Goal: Information Seeking & Learning: Learn about a topic

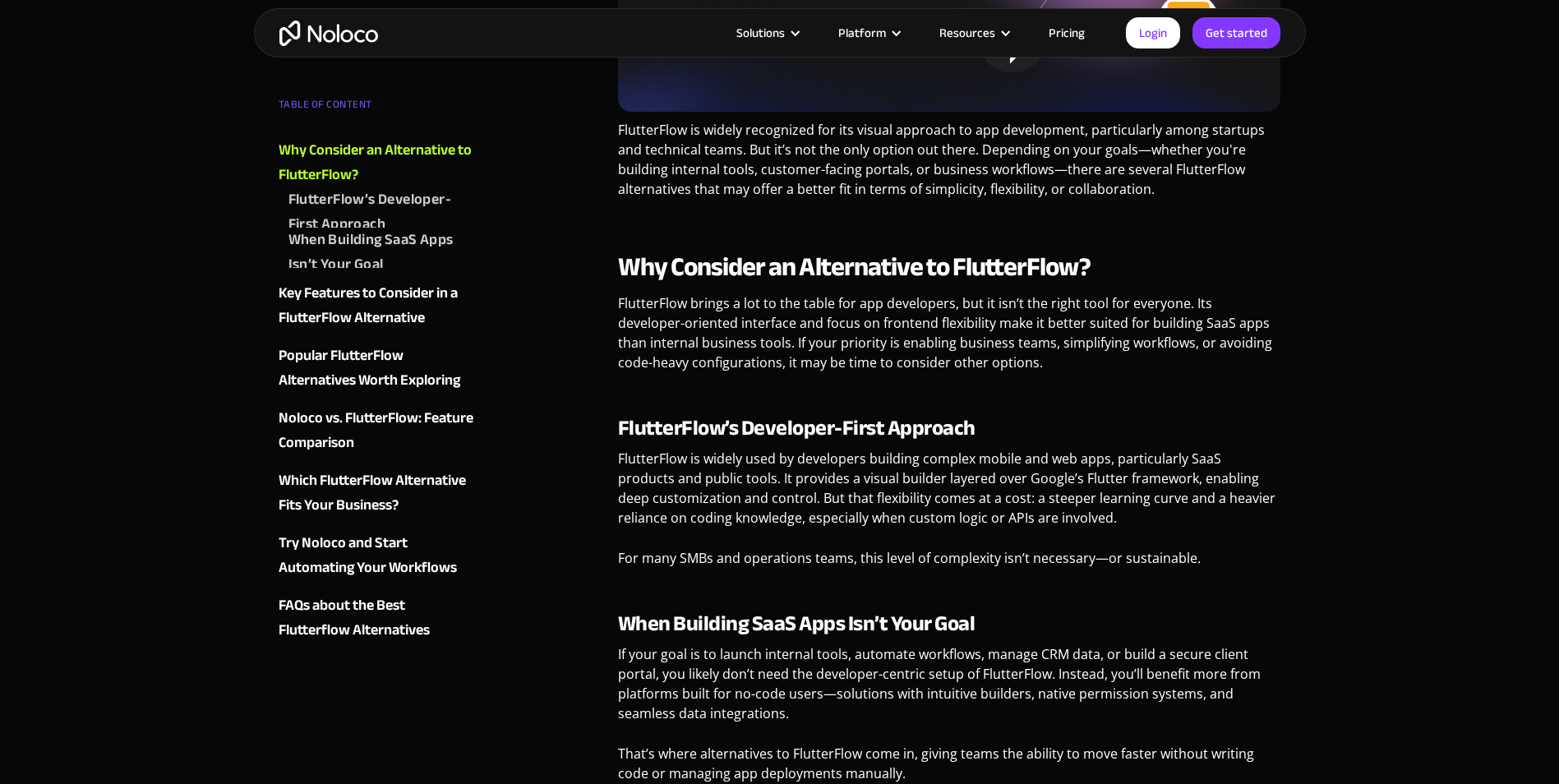
scroll to position [657, 0]
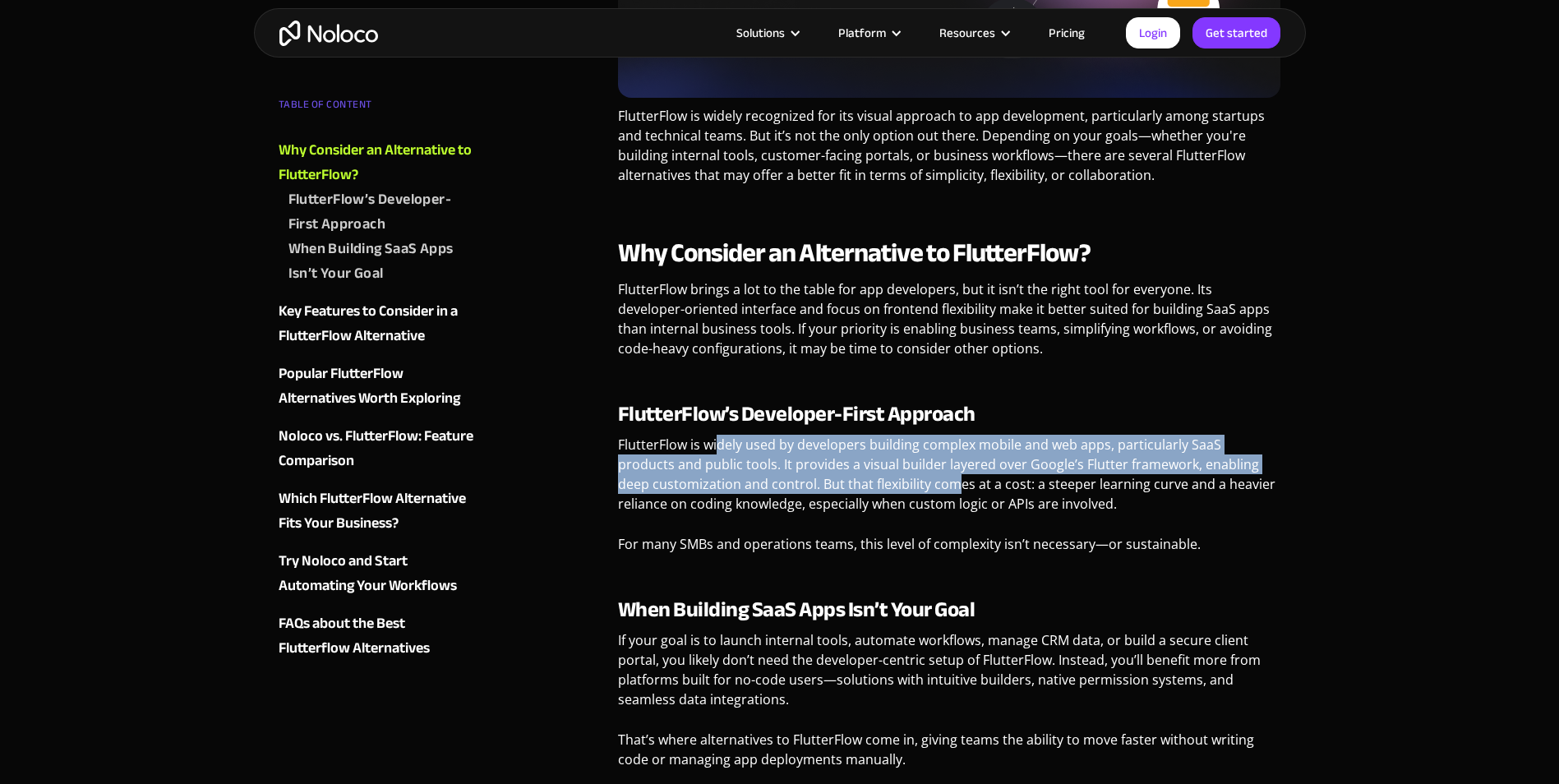
drag, startPoint x: 720, startPoint y: 442, endPoint x: 925, endPoint y: 481, distance: 208.7
click at [925, 481] on p "FlutterFlow is widely used by developers building complex mobile and web apps, …" at bounding box center [949, 481] width 663 height 91
drag, startPoint x: 925, startPoint y: 481, endPoint x: 922, endPoint y: 490, distance: 9.5
click at [922, 490] on p "FlutterFlow is widely used by developers building complex mobile and web apps, …" at bounding box center [949, 481] width 663 height 91
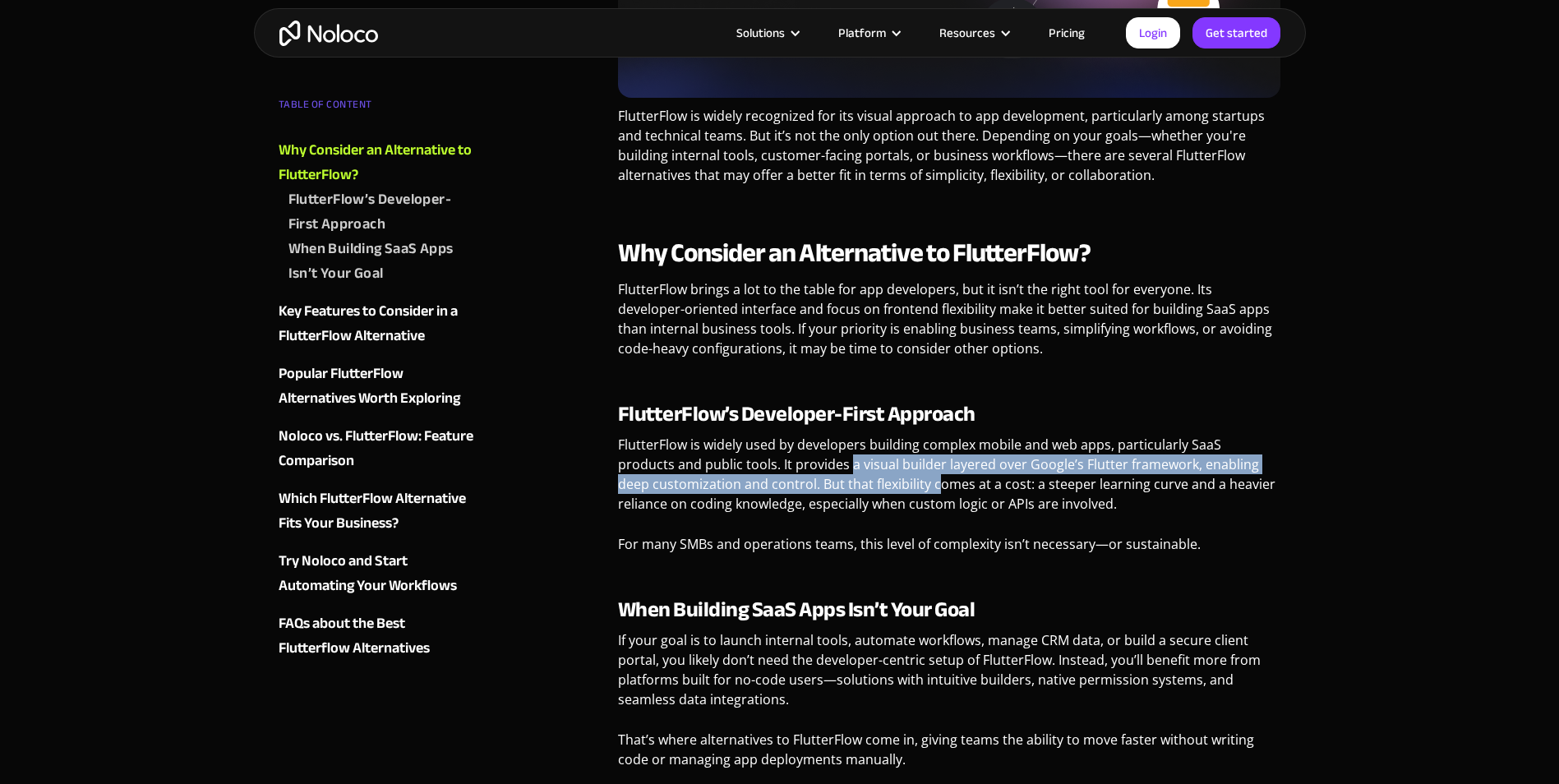
drag, startPoint x: 791, startPoint y: 468, endPoint x: 905, endPoint y: 486, distance: 115.4
click at [905, 486] on p "FlutterFlow is widely used by developers building complex mobile and web apps, …" at bounding box center [949, 481] width 663 height 91
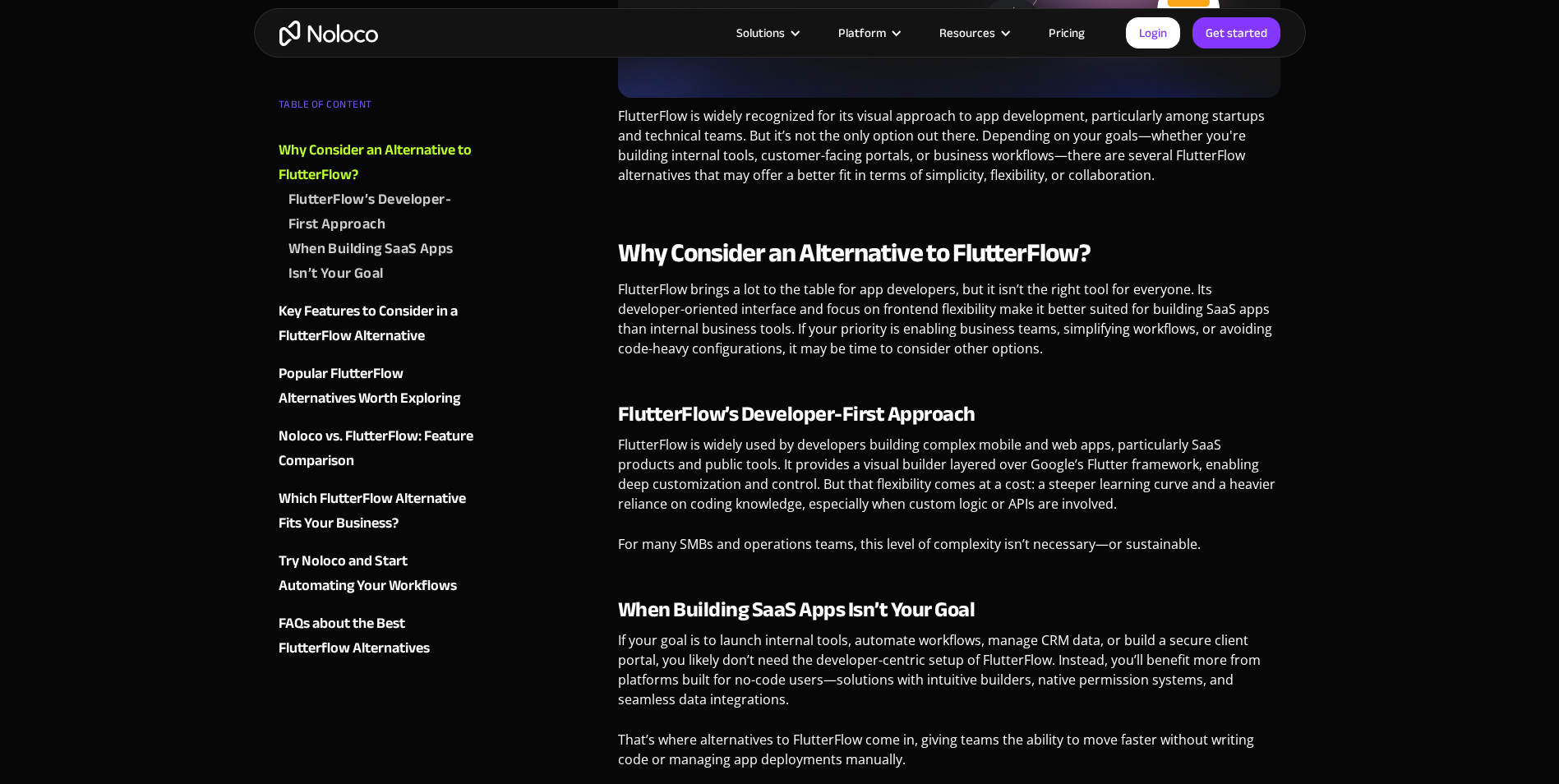
drag, startPoint x: 905, startPoint y: 486, endPoint x: 893, endPoint y: 506, distance: 23.3
click at [893, 506] on p "FlutterFlow is widely used by developers building complex mobile and web apps, …" at bounding box center [949, 481] width 663 height 91
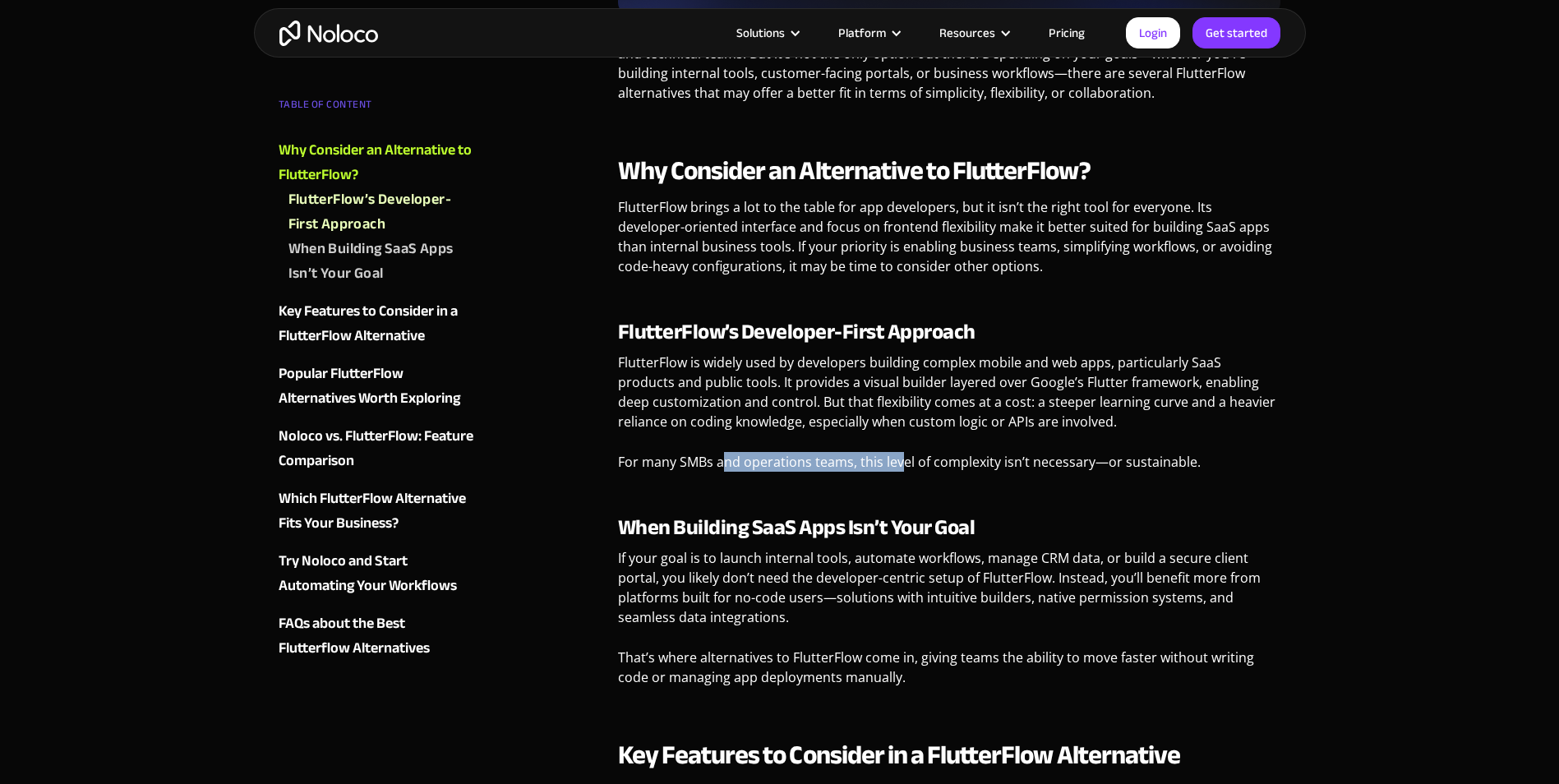
drag, startPoint x: 722, startPoint y: 461, endPoint x: 905, endPoint y: 481, distance: 184.1
click at [905, 480] on p "For many SMBs and operations teams, this level of complexity isn’t necessary—or…" at bounding box center [949, 467] width 663 height 32
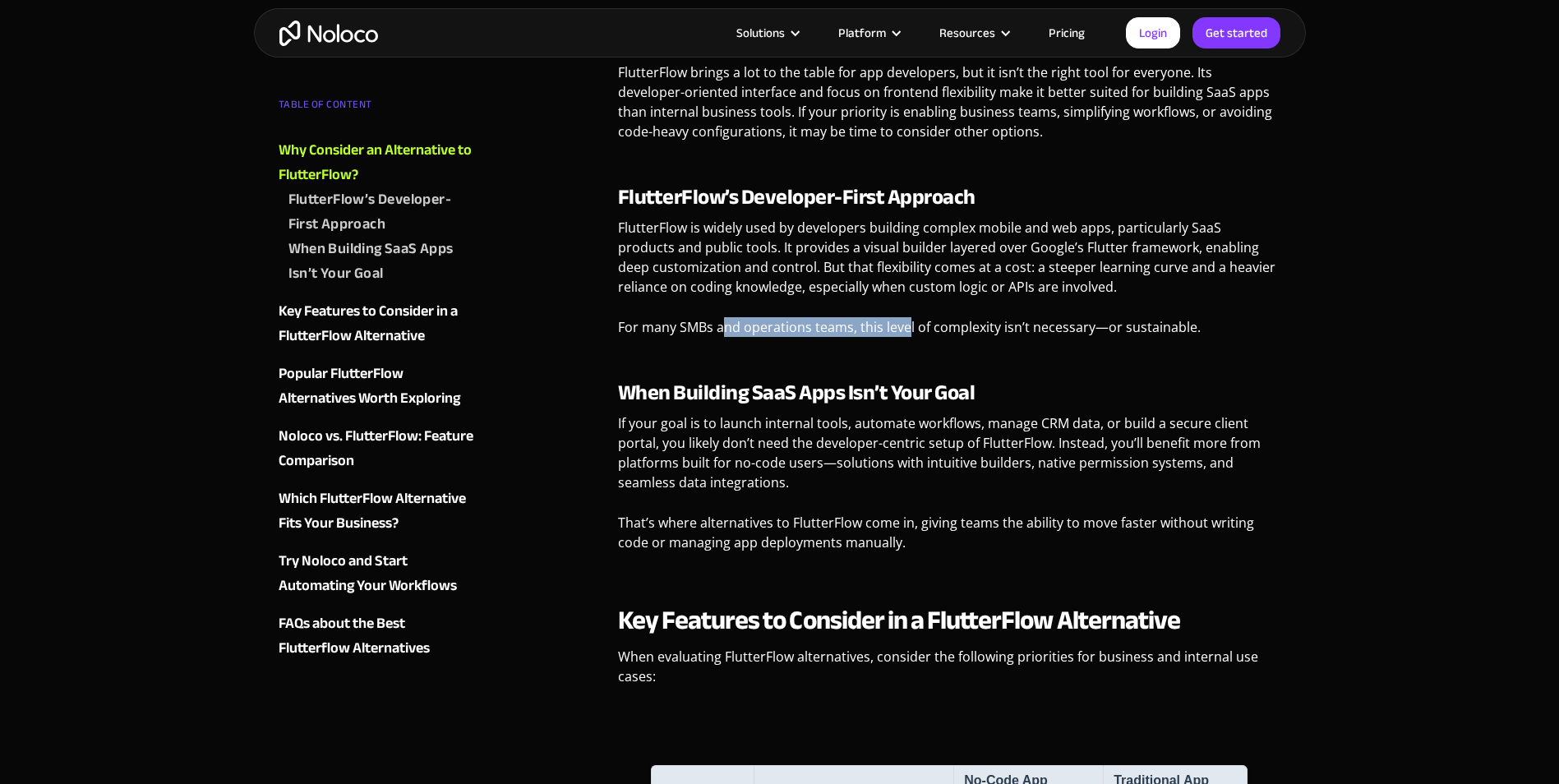
scroll to position [904, 0]
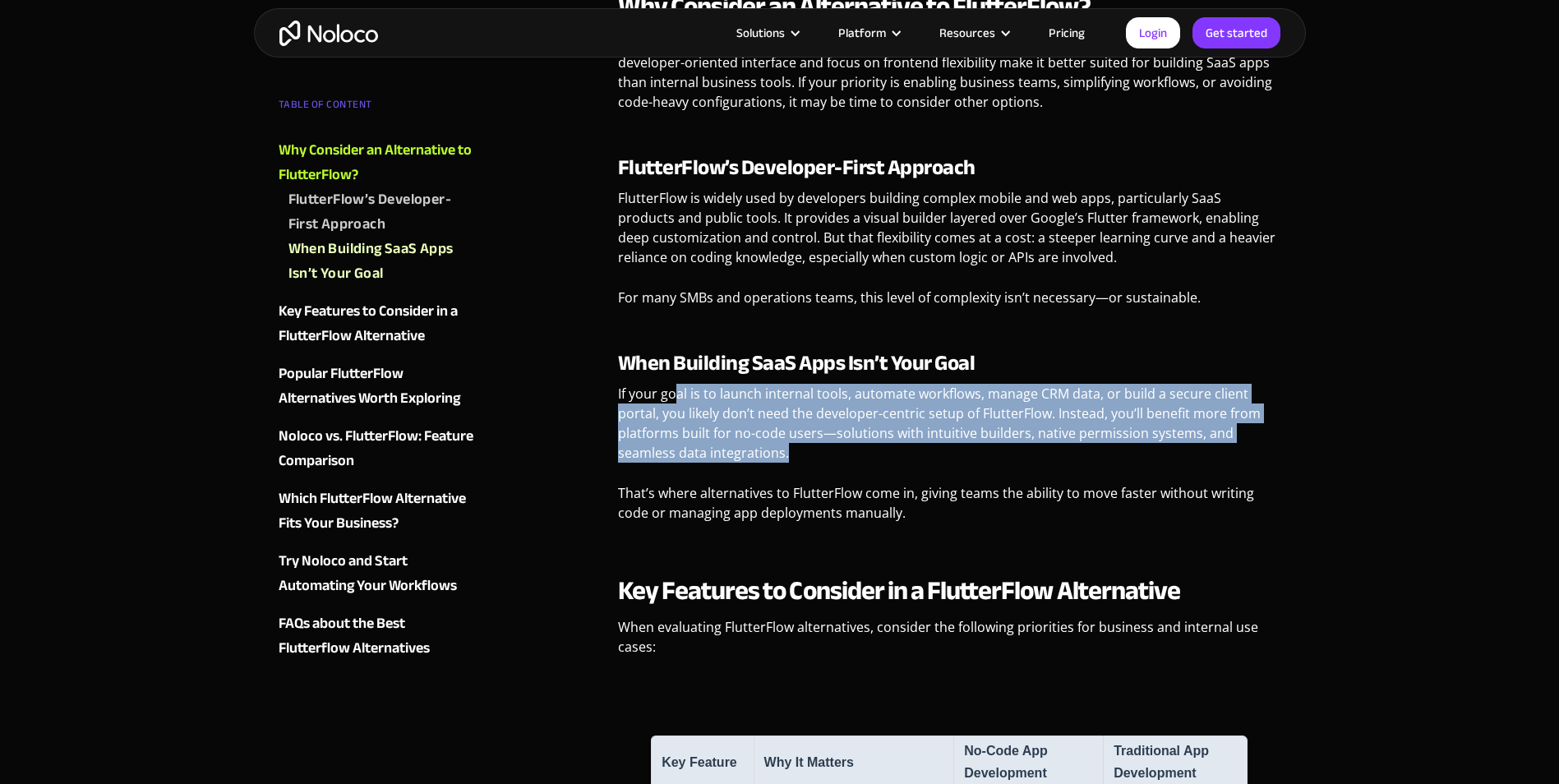
drag, startPoint x: 674, startPoint y: 388, endPoint x: 864, endPoint y: 444, distance: 198.1
click at [864, 443] on p "If your goal is to launch internal tools, automate workflows, manage CRM data, …" at bounding box center [949, 429] width 663 height 91
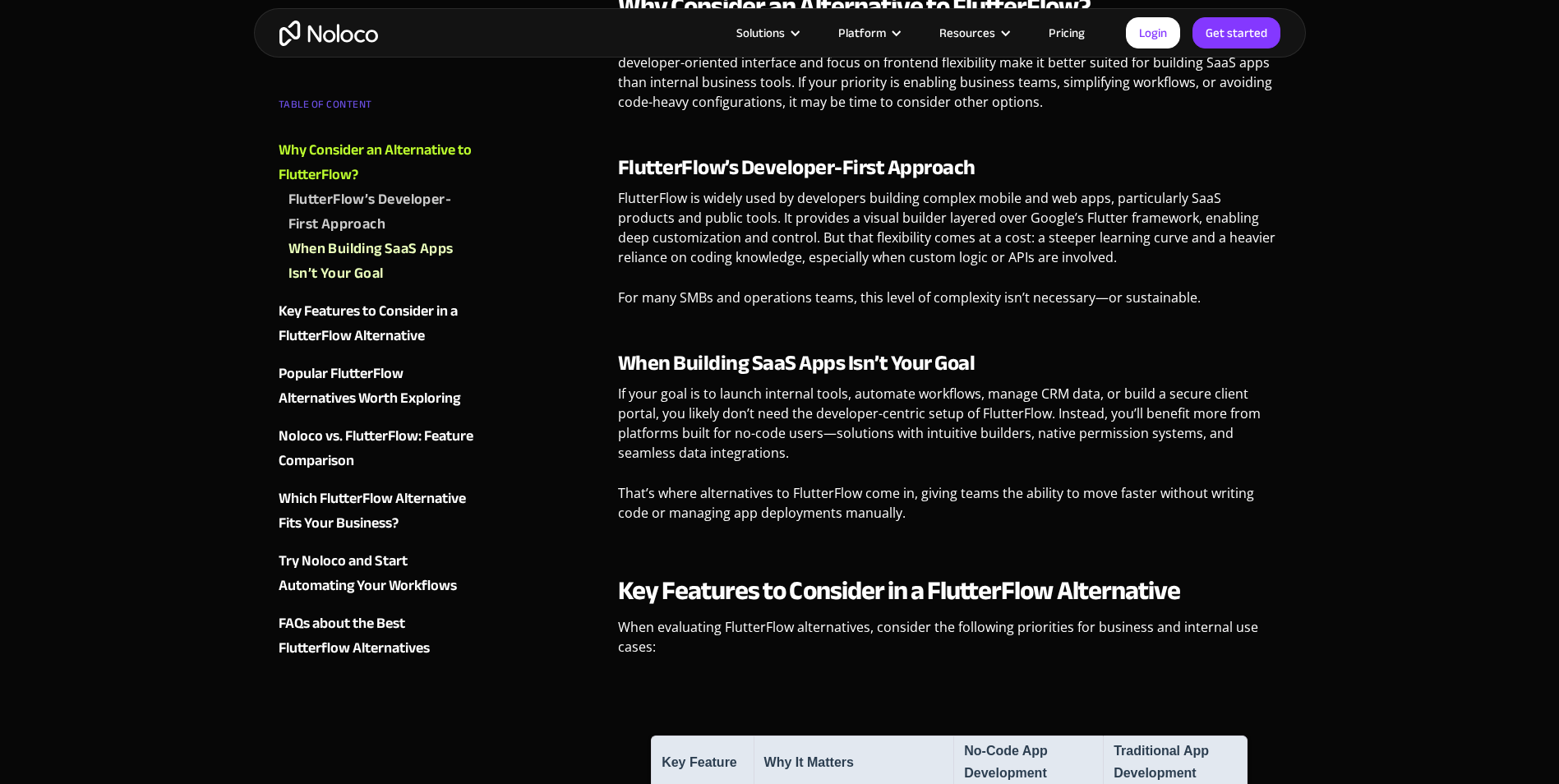
drag, startPoint x: 864, startPoint y: 444, endPoint x: 855, endPoint y: 476, distance: 33.2
click at [855, 476] on div "When Building SaaS Apps Isn’t Your Goal If your goal is to launch internal tool…" at bounding box center [949, 442] width 663 height 184
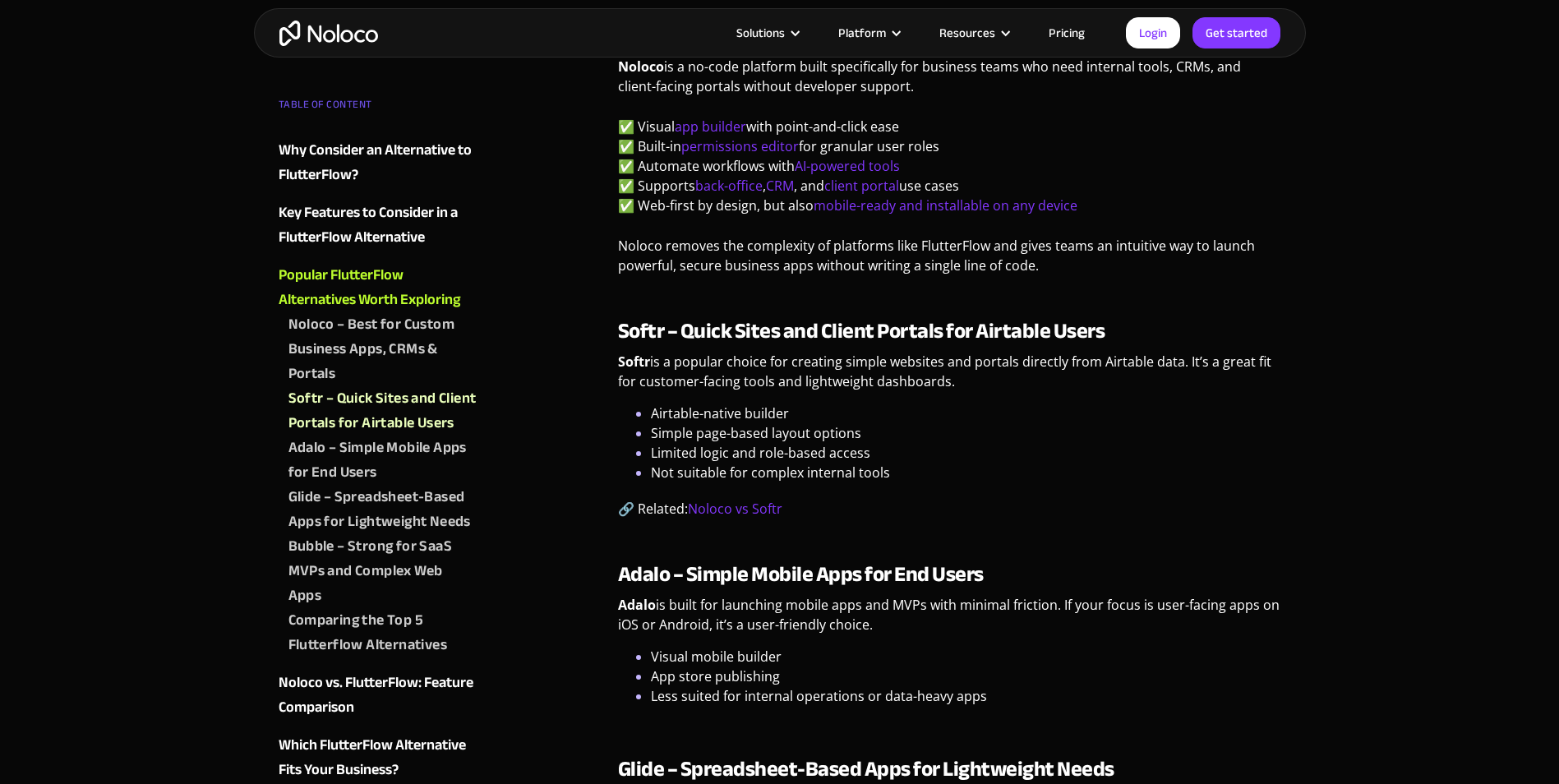
scroll to position [2136, 0]
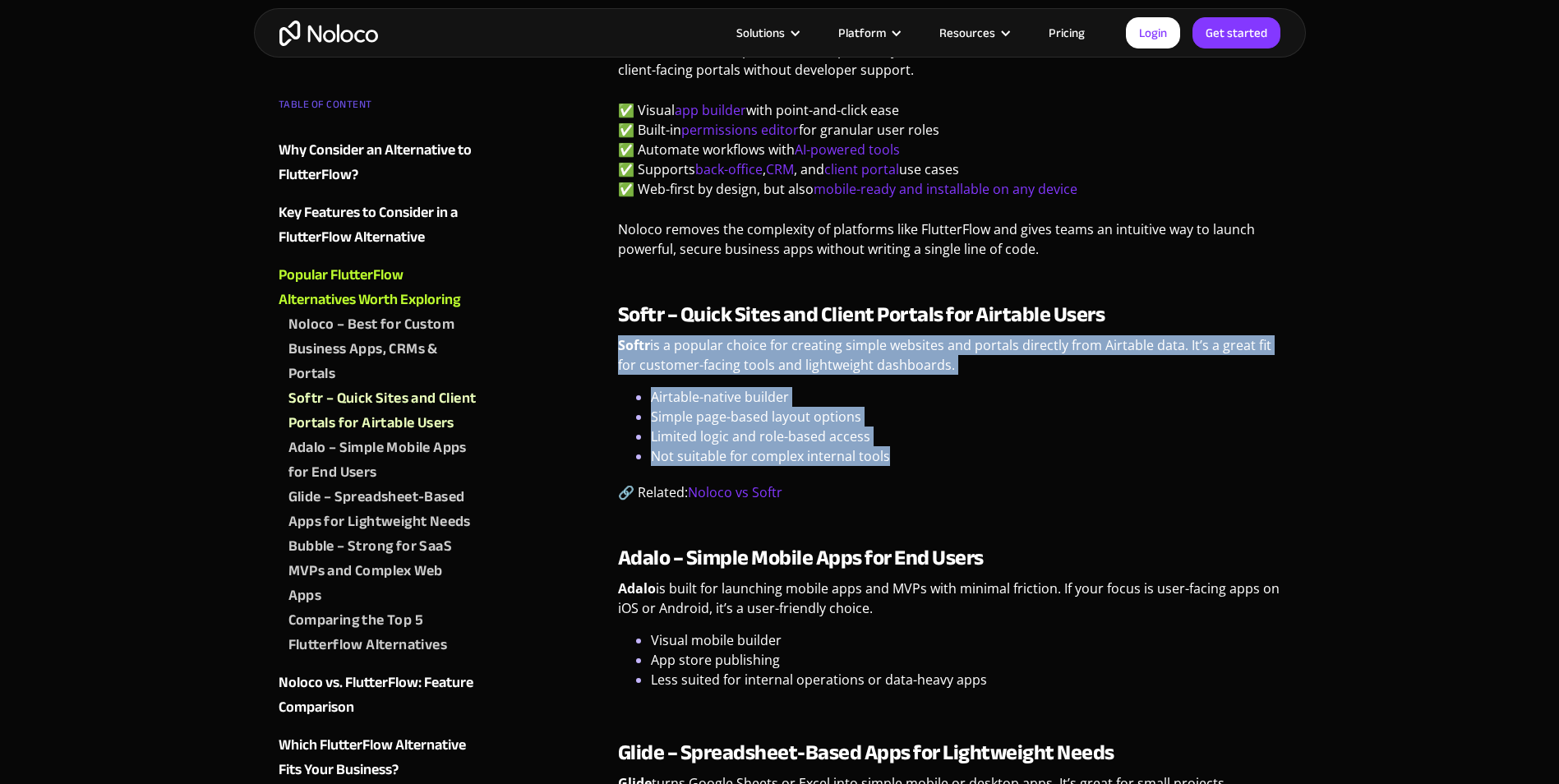
drag, startPoint x: 618, startPoint y: 362, endPoint x: 904, endPoint y: 470, distance: 305.7
click at [904, 470] on div "Softr – Quick Sites and Client Portals for Airtable Users Softr is a popular ch…" at bounding box center [949, 408] width 663 height 212
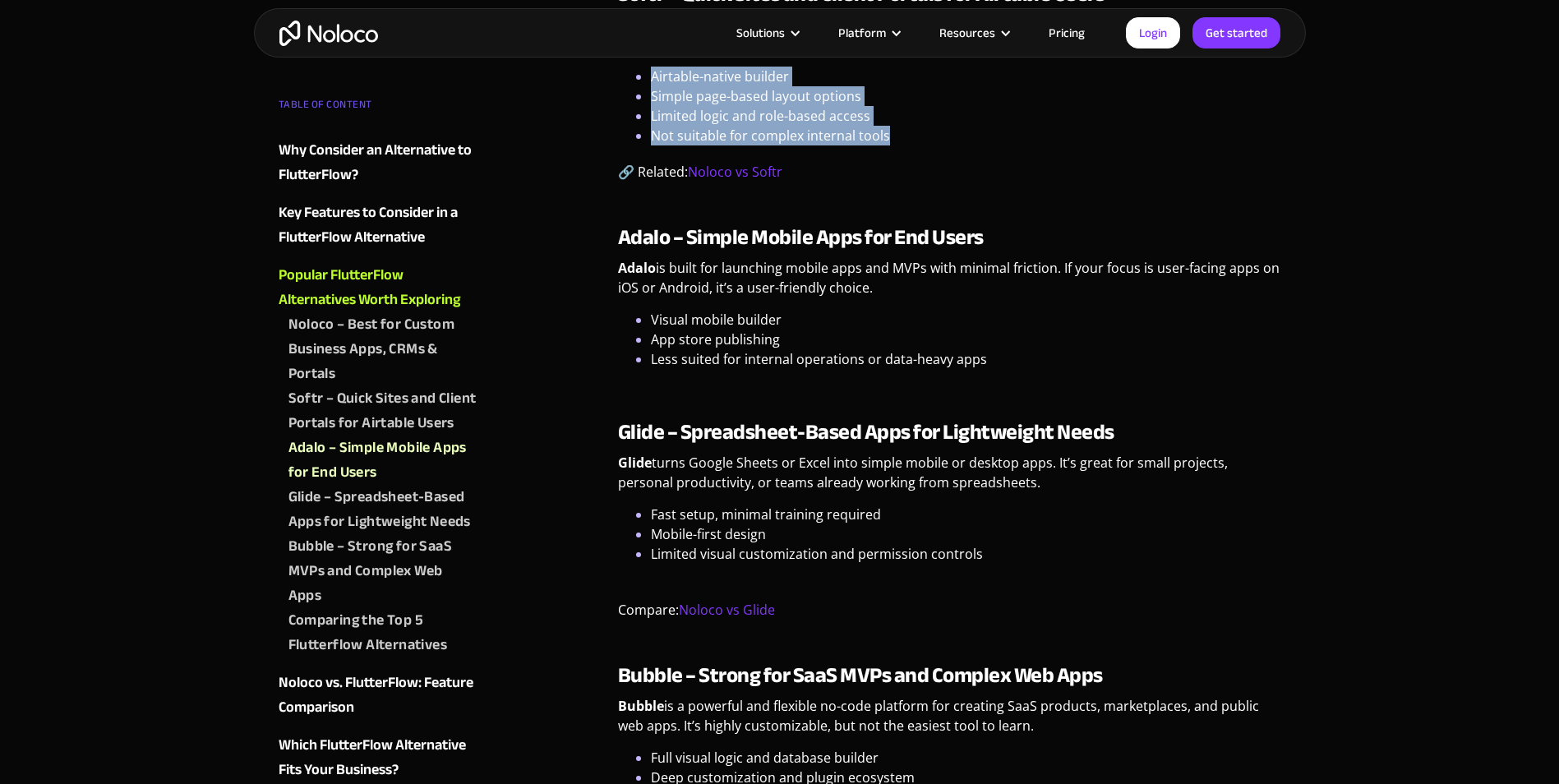
scroll to position [2464, 0]
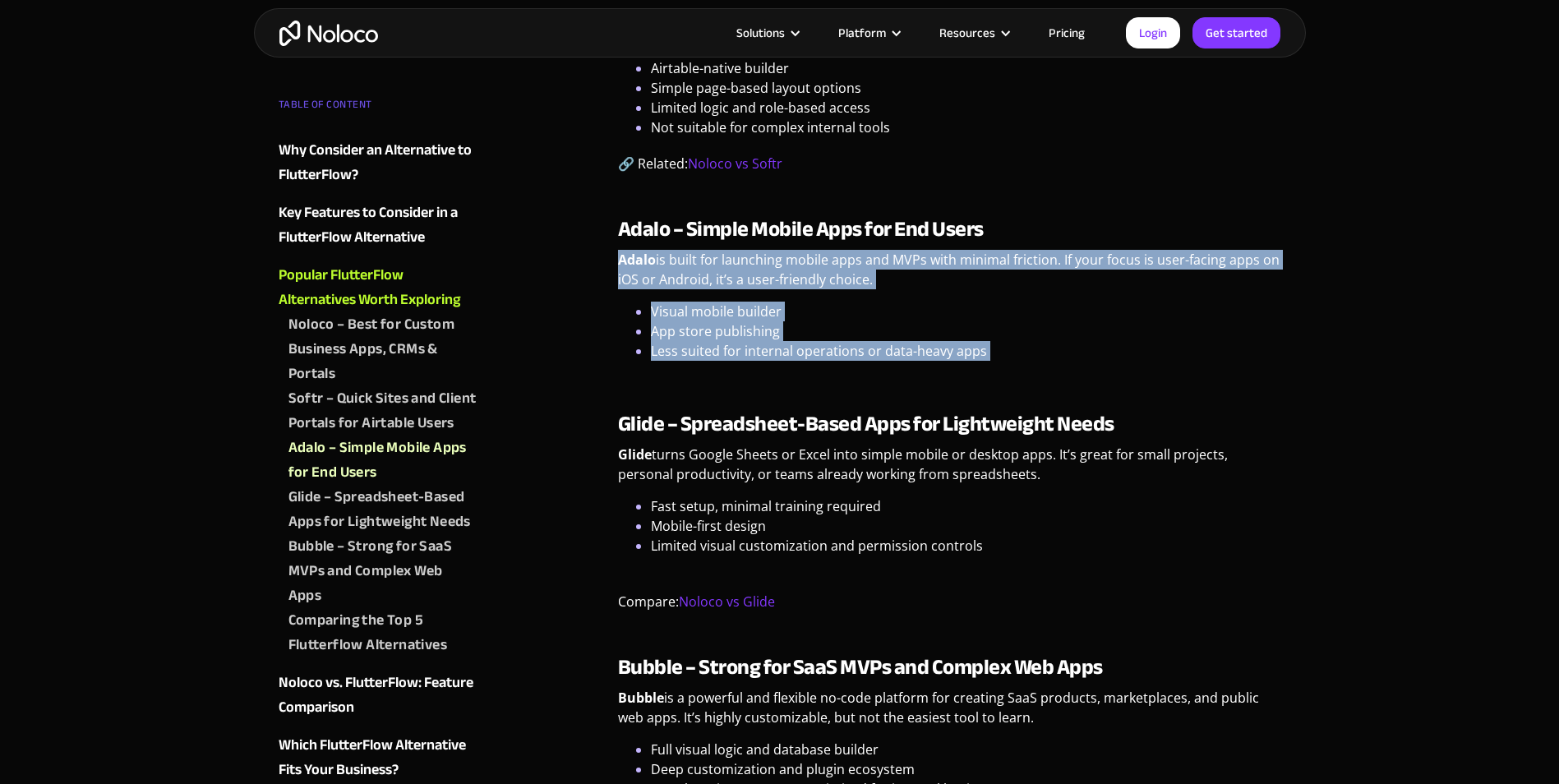
drag, startPoint x: 638, startPoint y: 278, endPoint x: 958, endPoint y: 387, distance: 338.1
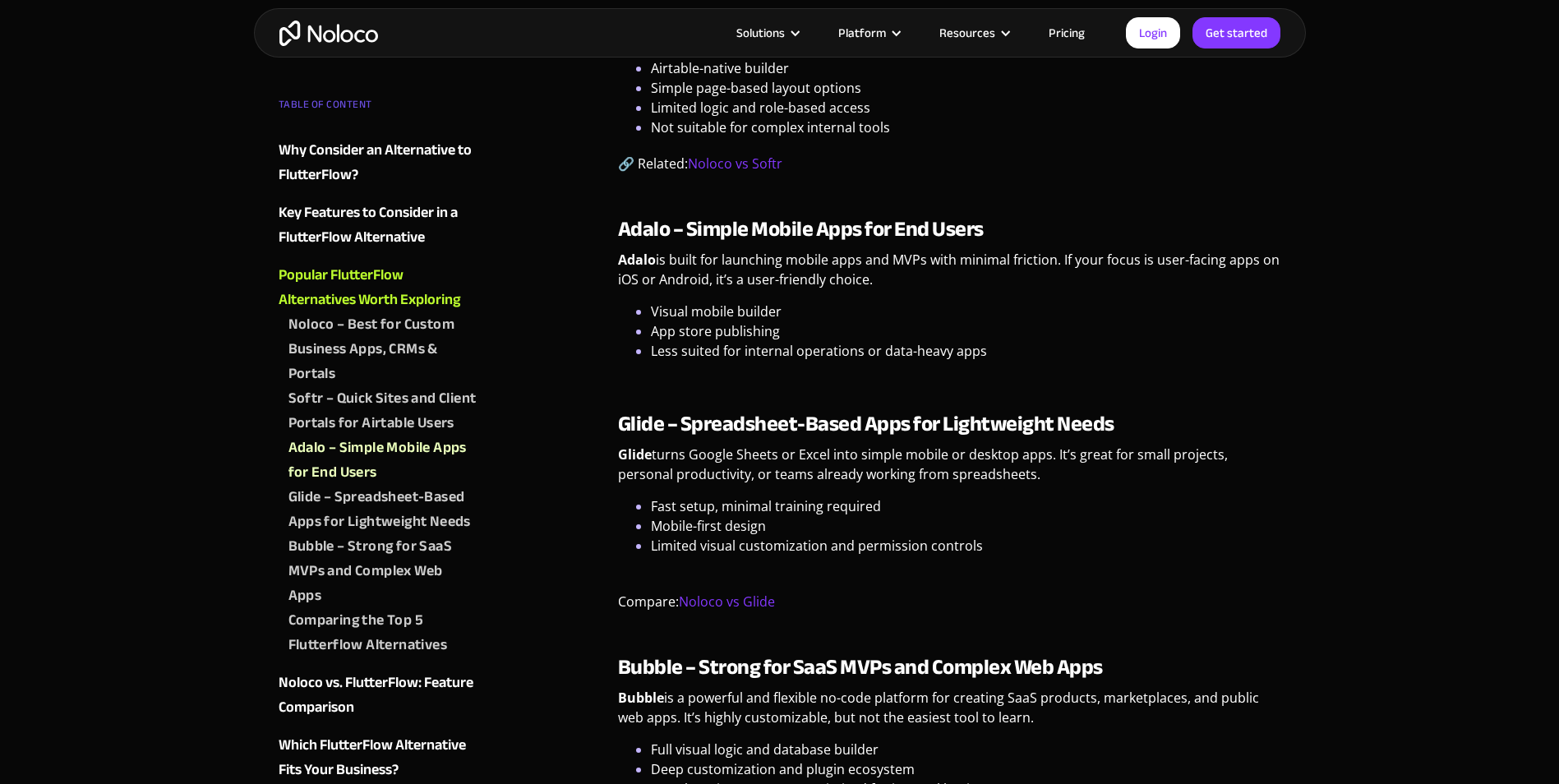
drag, startPoint x: 958, startPoint y: 387, endPoint x: 891, endPoint y: 417, distance: 73.4
click at [891, 417] on div "Popular FlutterFlow Alternatives Worth Exploring Noloco – Best for Custom Busin…" at bounding box center [949, 639] width 663 height 2047
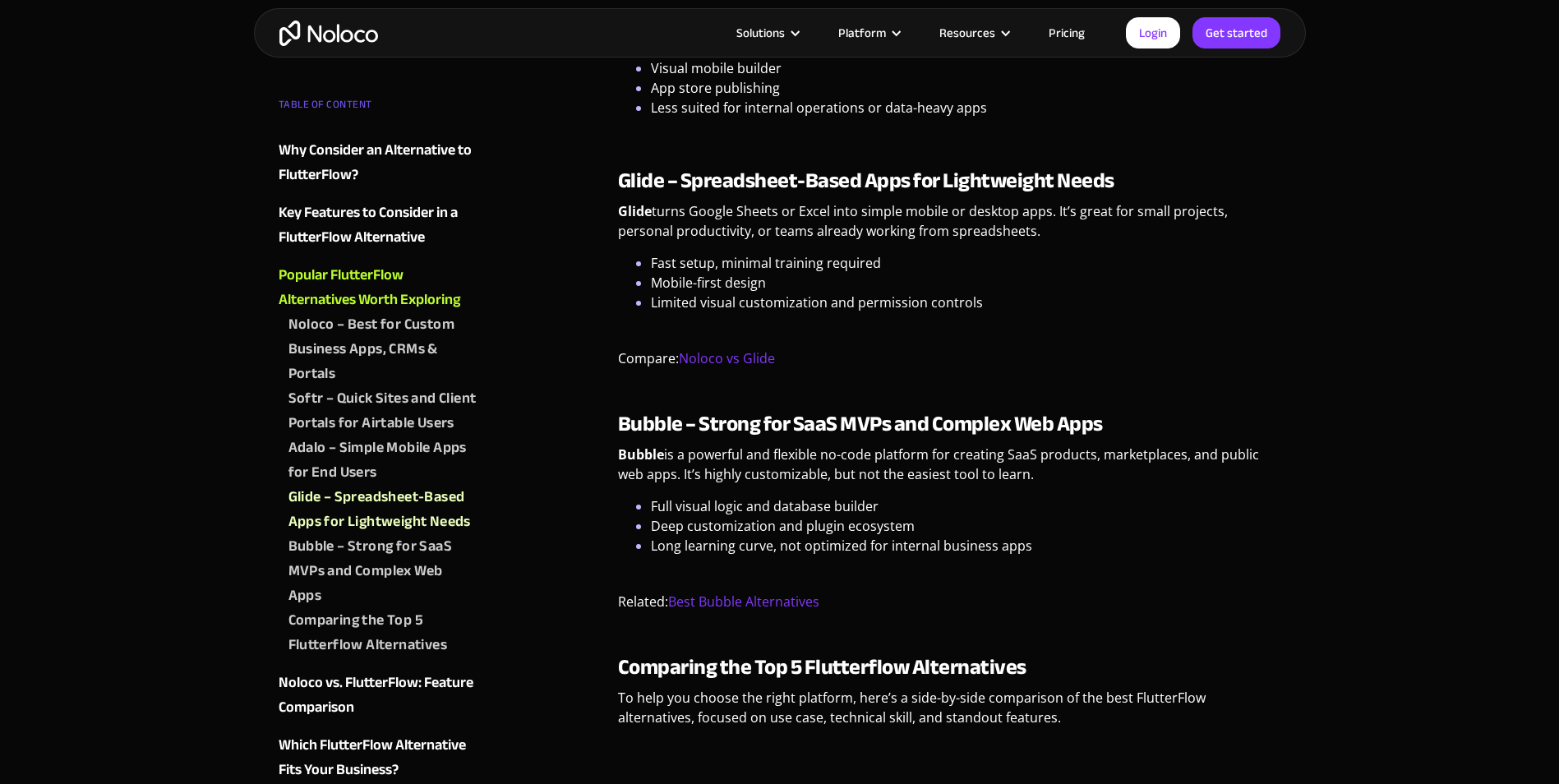
scroll to position [2711, 0]
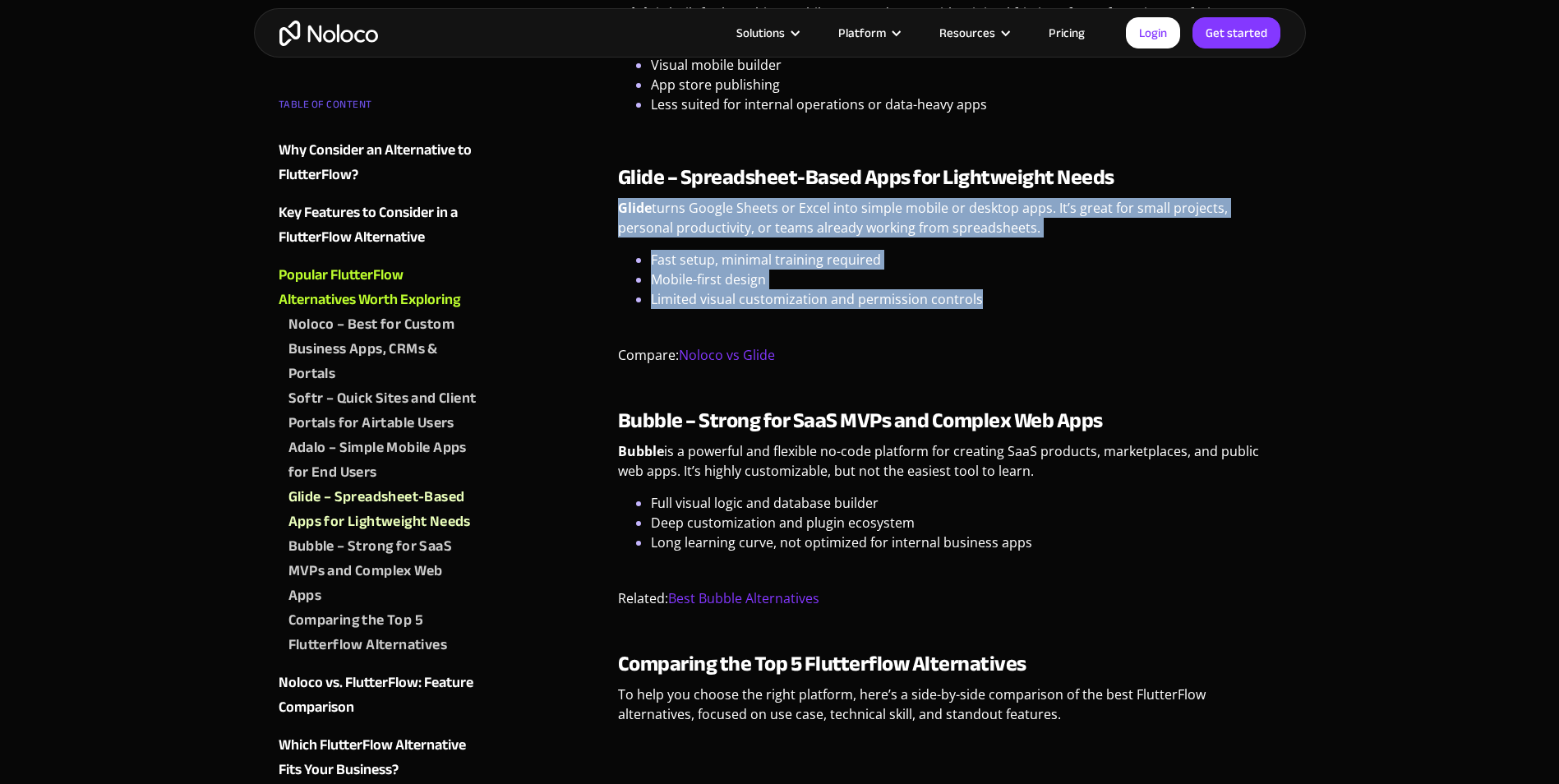
drag, startPoint x: 619, startPoint y: 224, endPoint x: 1012, endPoint y: 324, distance: 405.5
click at [1012, 324] on div "Glide – Spreadsheet-Based Apps for Lightweight Needs Glide turns Google Sheets …" at bounding box center [949, 271] width 663 height 212
click at [1007, 325] on li "Limited visual customization and permission controls" at bounding box center [967, 308] width 631 height 39
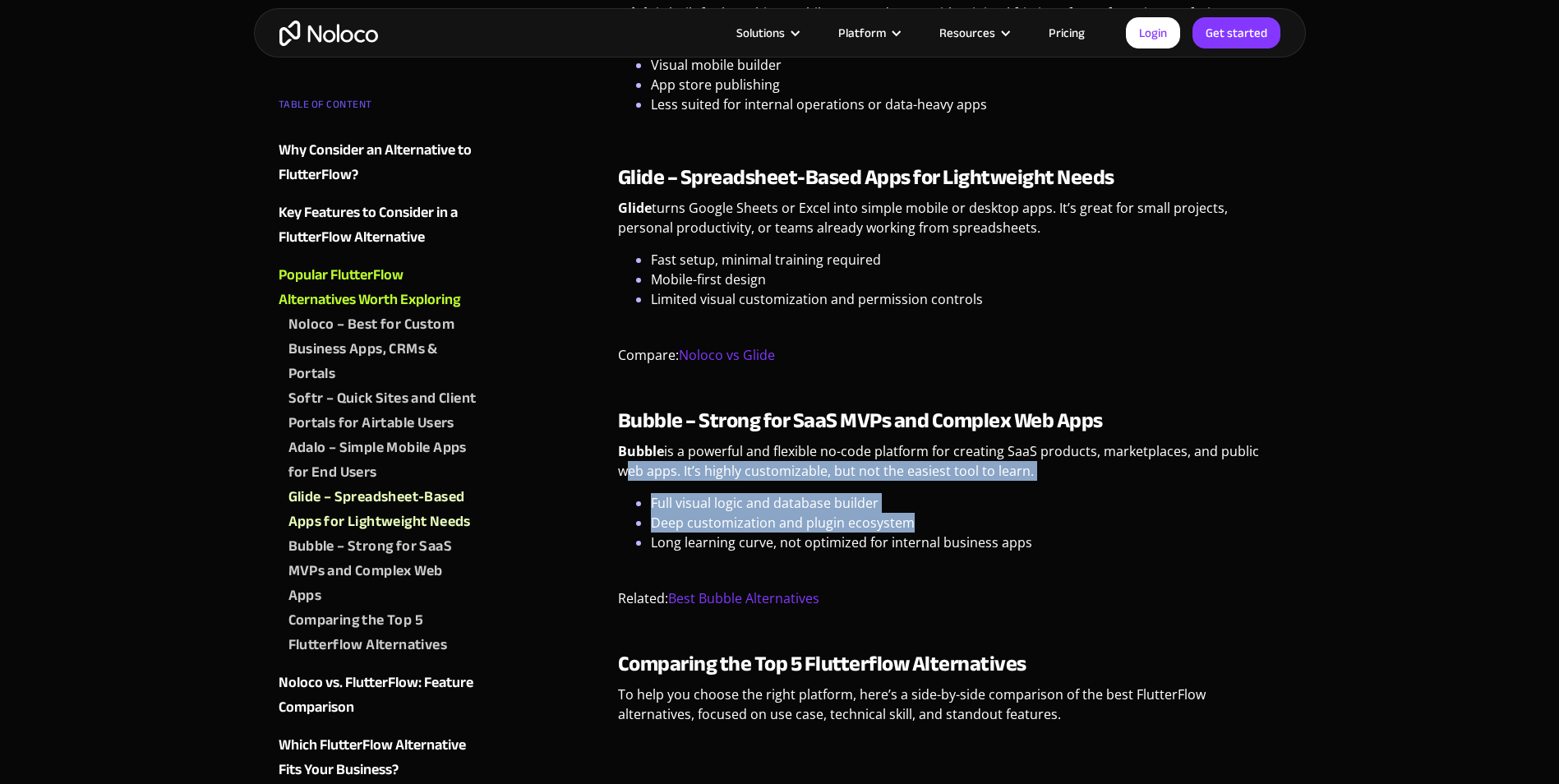
drag, startPoint x: 604, startPoint y: 484, endPoint x: 913, endPoint y: 545, distance: 315.0
click at [913, 545] on div "TABLE OF CONTENT Why Consider an Alternative to FlutterFlow? FlutterFlow’s Deve…" at bounding box center [780, 732] width 1019 height 6172
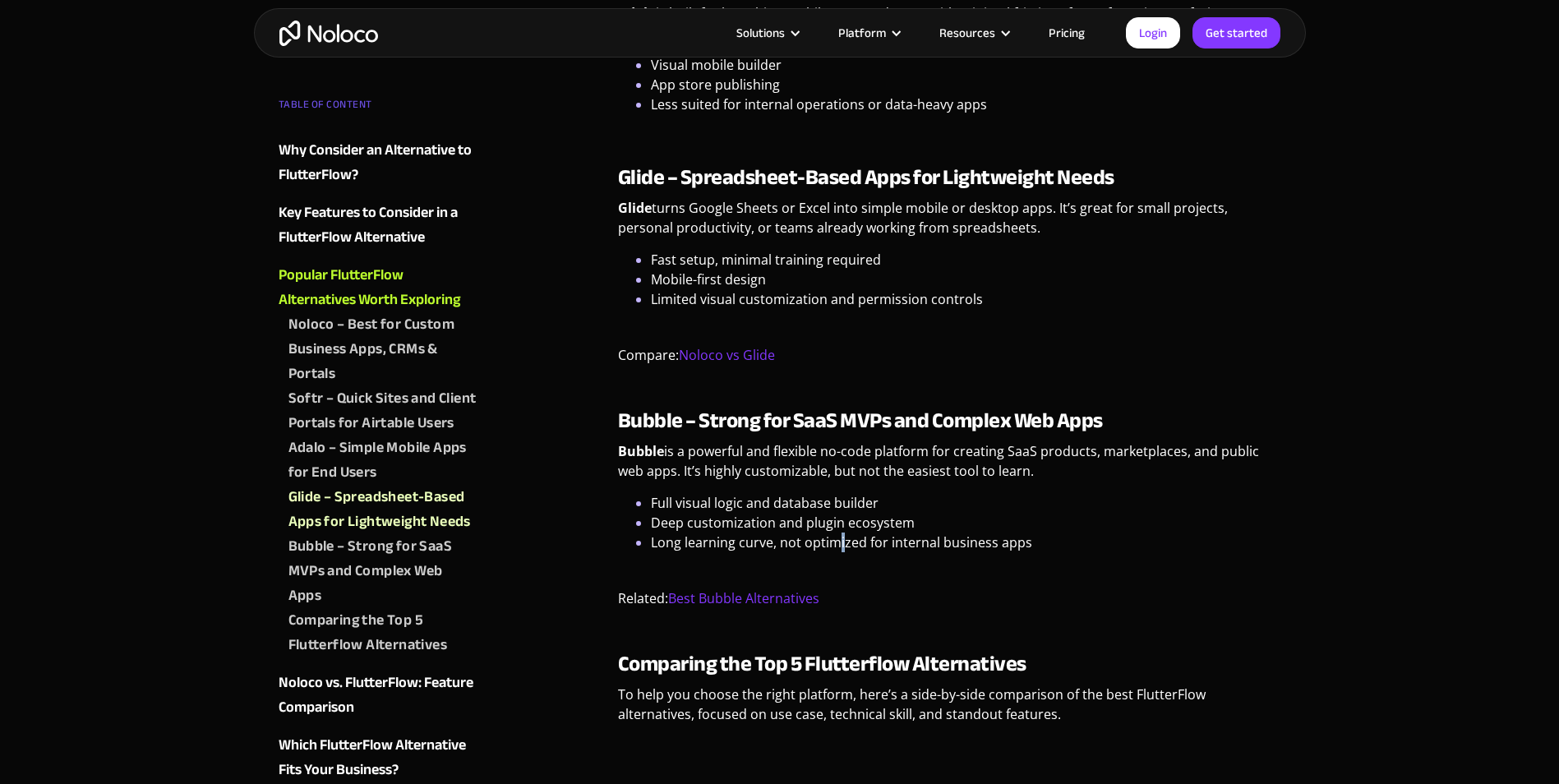
drag, startPoint x: 913, startPoint y: 545, endPoint x: 838, endPoint y: 556, distance: 75.8
click at [838, 556] on li "Long learning curve, not optimized for internal business apps" at bounding box center [967, 551] width 631 height 39
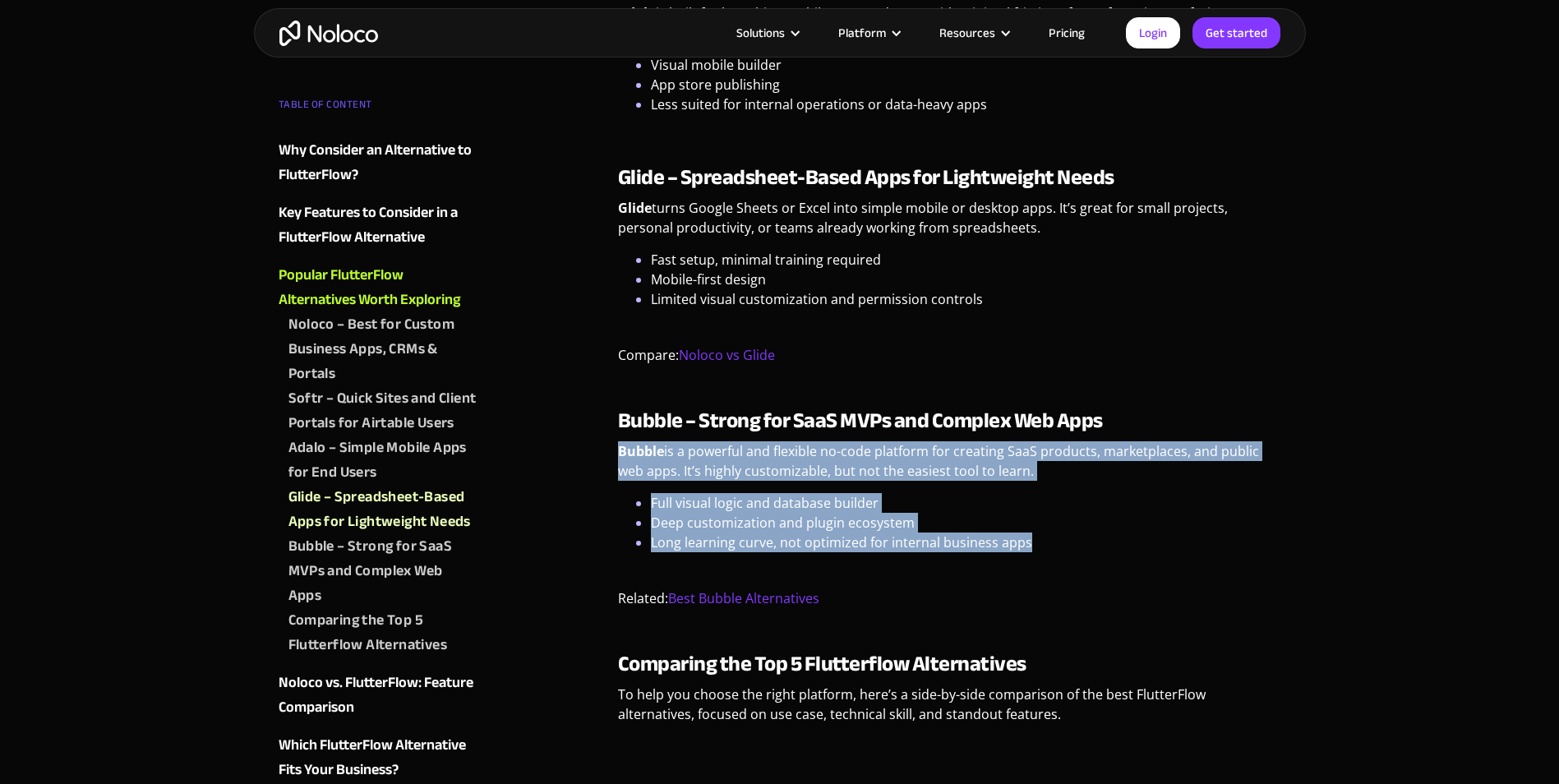
drag, startPoint x: 750, startPoint y: 491, endPoint x: 1031, endPoint y: 560, distance: 289.3
click at [1031, 560] on div "TABLE OF CONTENT Why Consider an Alternative to FlutterFlow? FlutterFlow’s Deve…" at bounding box center [780, 732] width 1019 height 6172
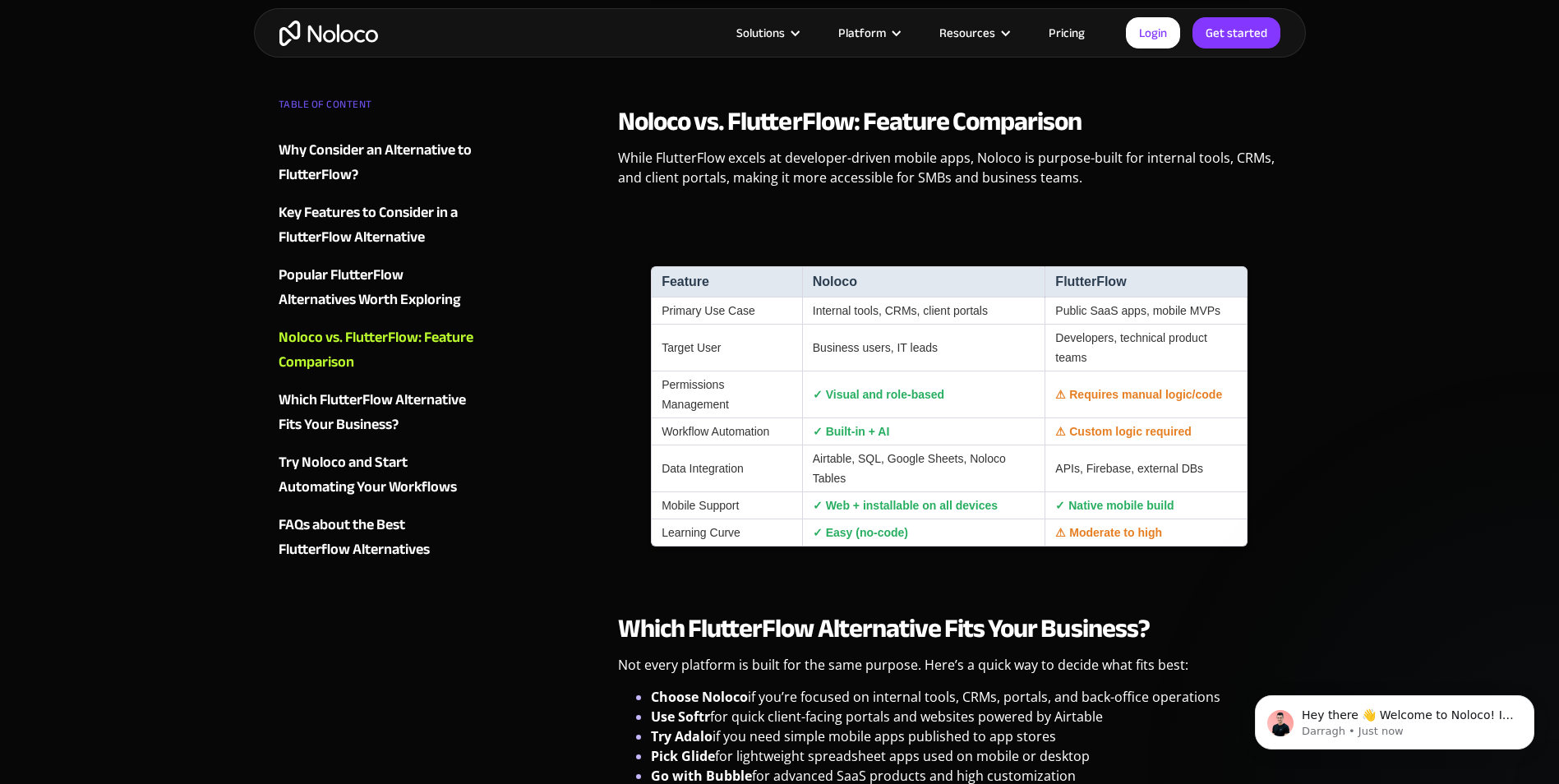
scroll to position [4107, 0]
